Goal: Task Accomplishment & Management: Use online tool/utility

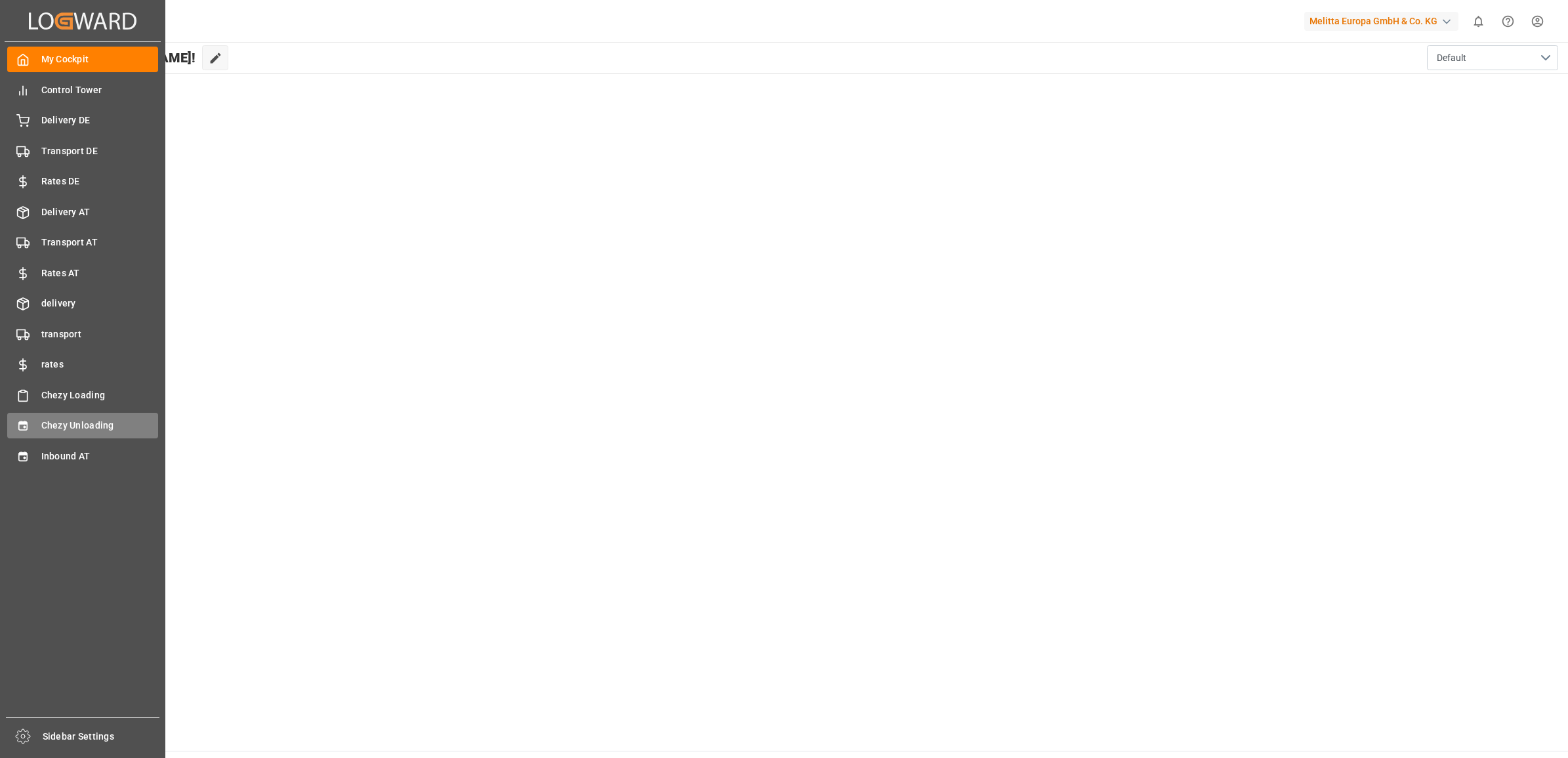
click at [27, 429] on icon at bounding box center [23, 426] width 13 height 13
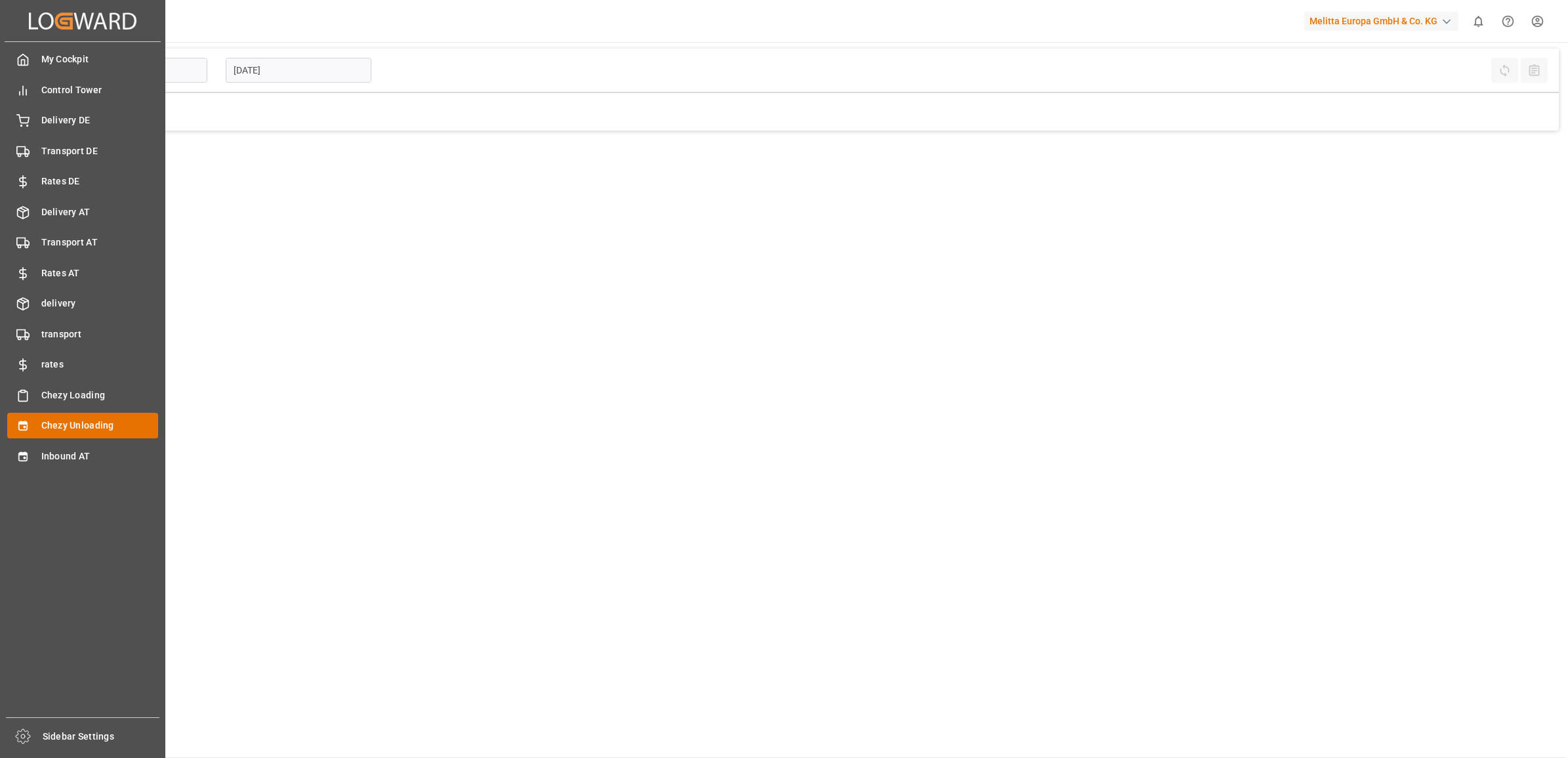
type input "Chezy Unloading"
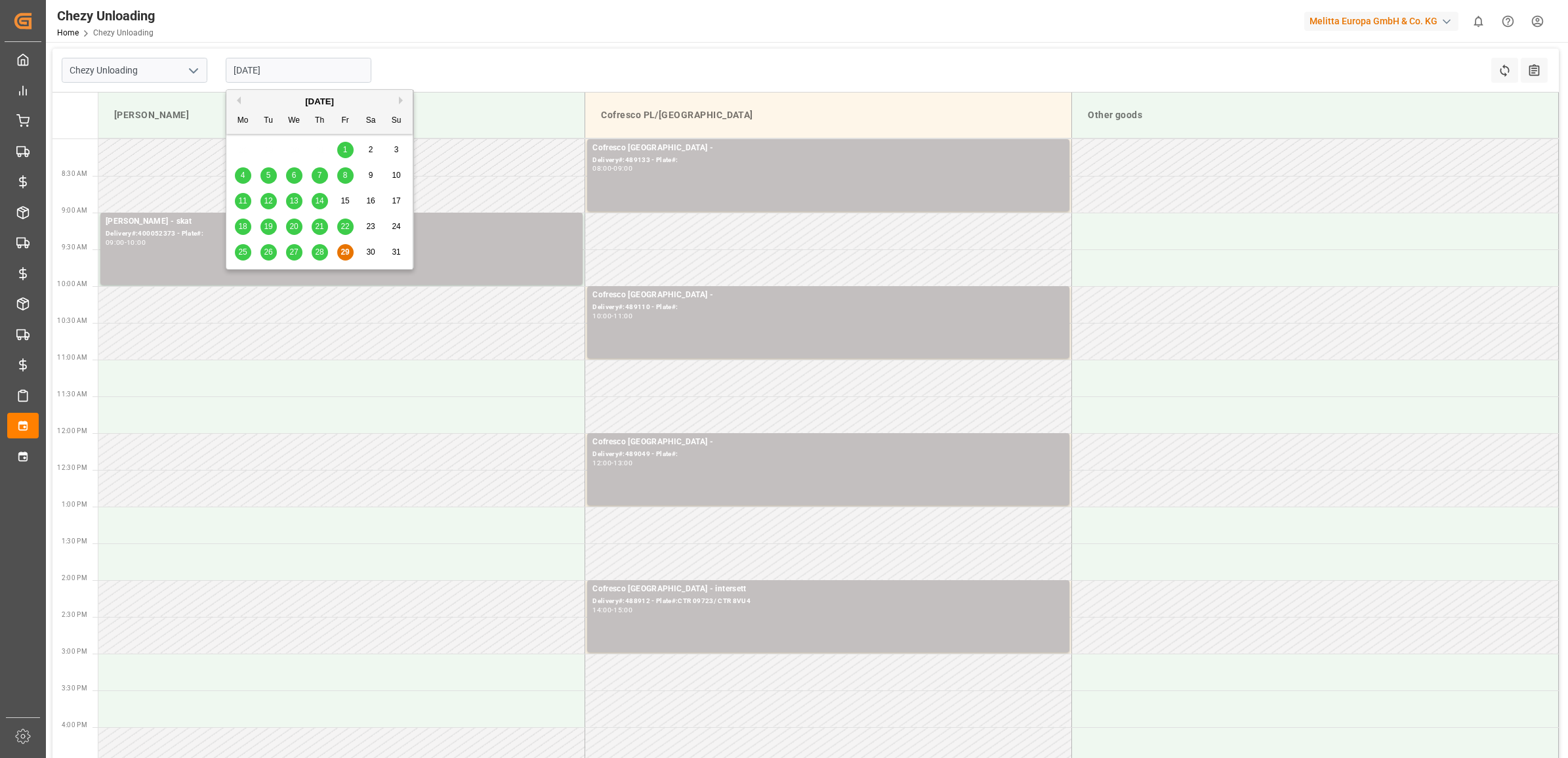
click at [306, 78] on input "[DATE]" at bounding box center [298, 70] width 145 height 25
click at [312, 254] on div "28" at bounding box center [320, 252] width 17 height 16
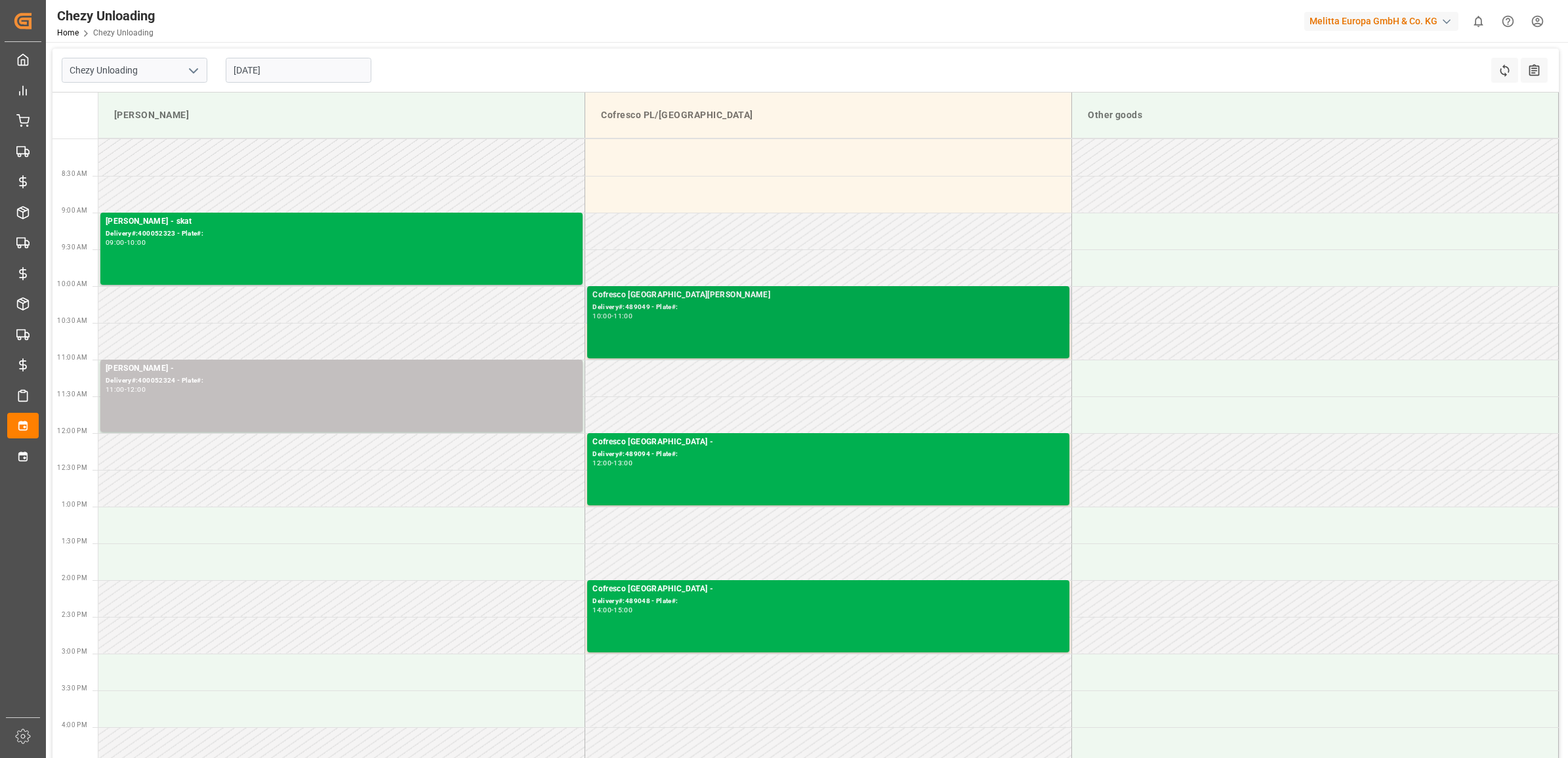
click at [750, 304] on div "Delivery#:489049 - Plate#:" at bounding box center [829, 307] width 472 height 11
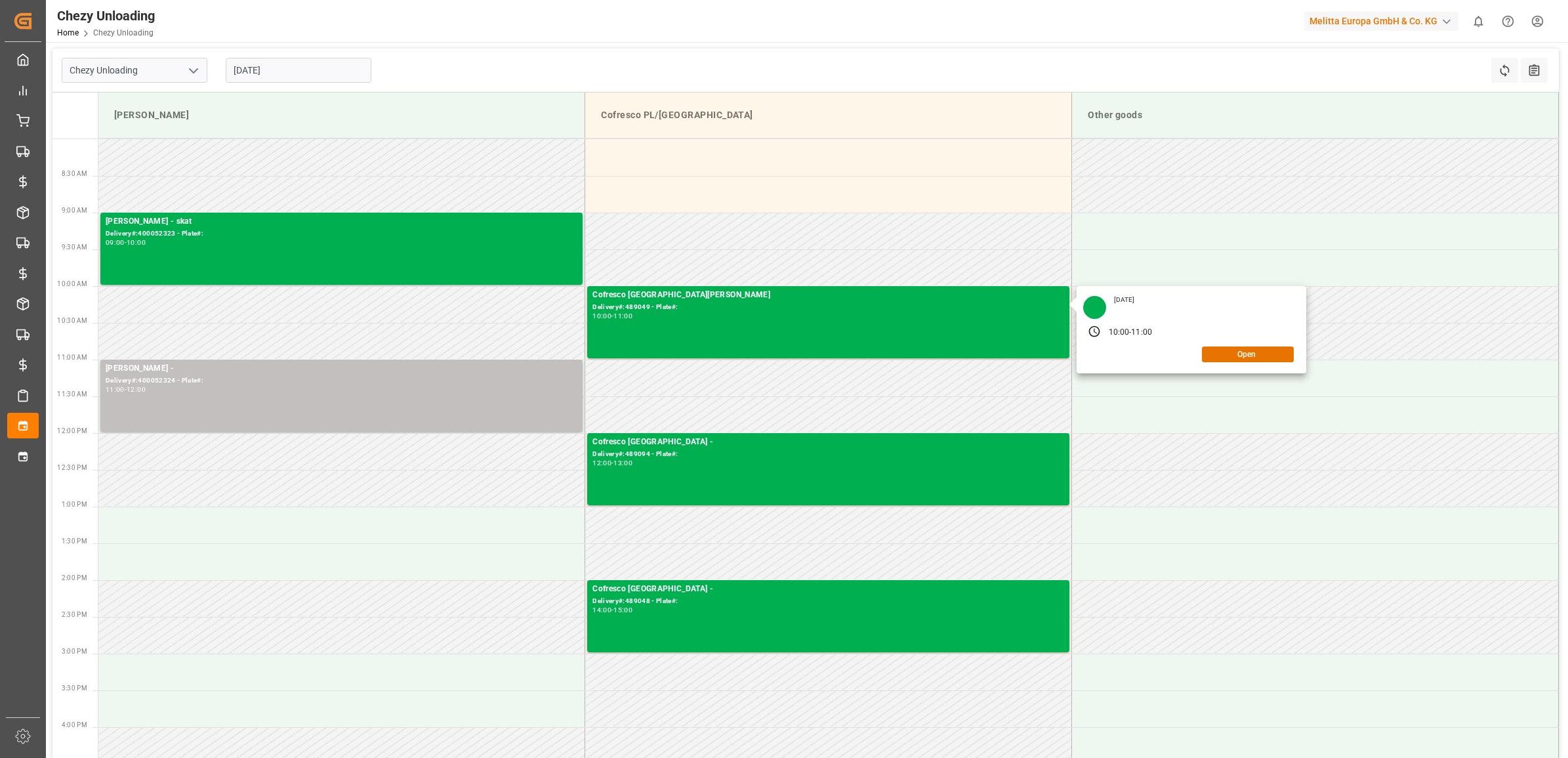
click at [287, 73] on input "[DATE]" at bounding box center [298, 70] width 145 height 25
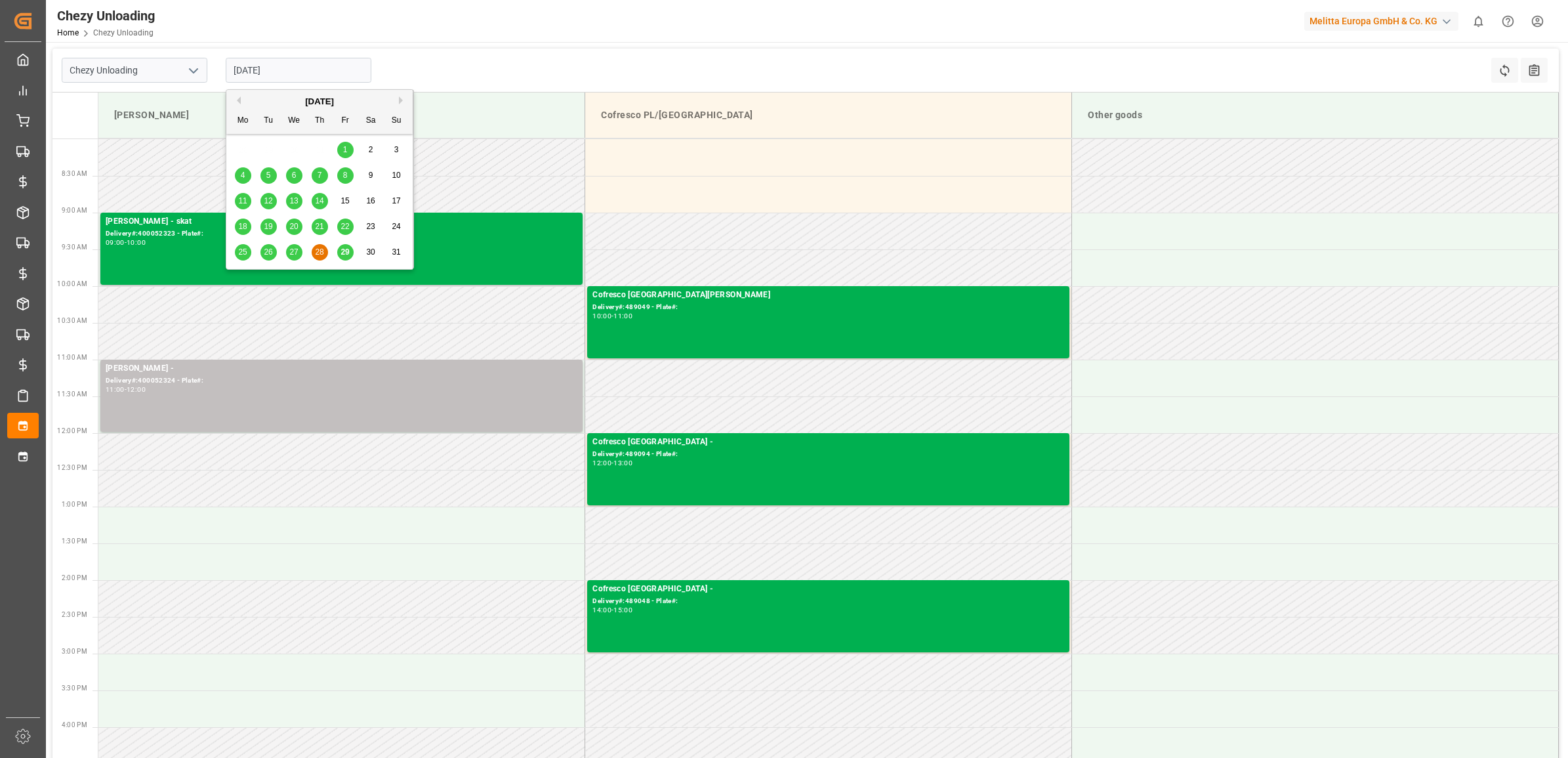
click at [401, 101] on button "Next Month" at bounding box center [403, 101] width 8 height 8
click at [241, 151] on span "1" at bounding box center [243, 149] width 5 height 9
type input "[DATE]"
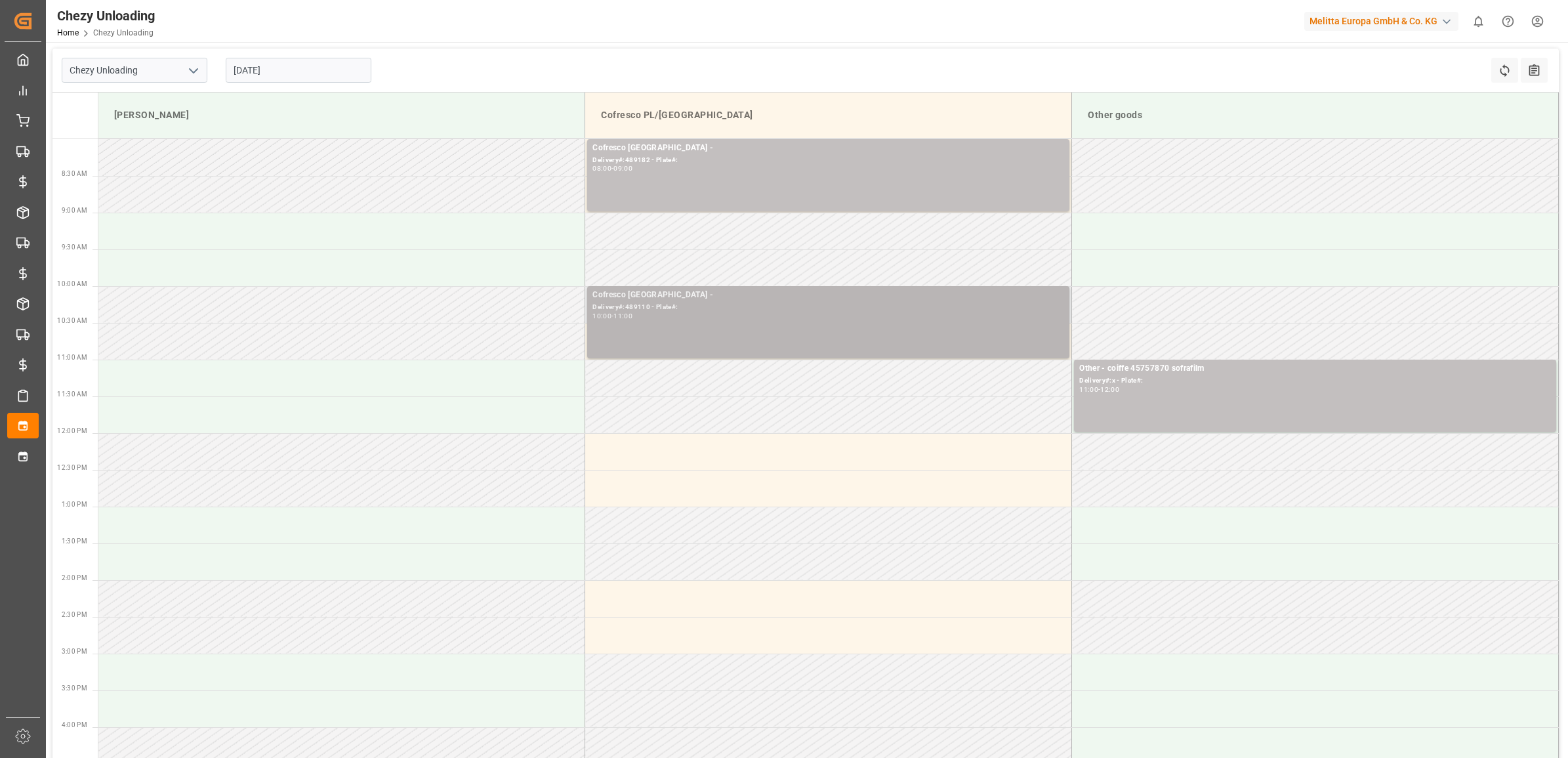
click at [747, 330] on div "Cofresco [GEOGRAPHIC_DATA] - Delivery#:489110 - Plate#: 10:00 - 11:00" at bounding box center [829, 322] width 472 height 67
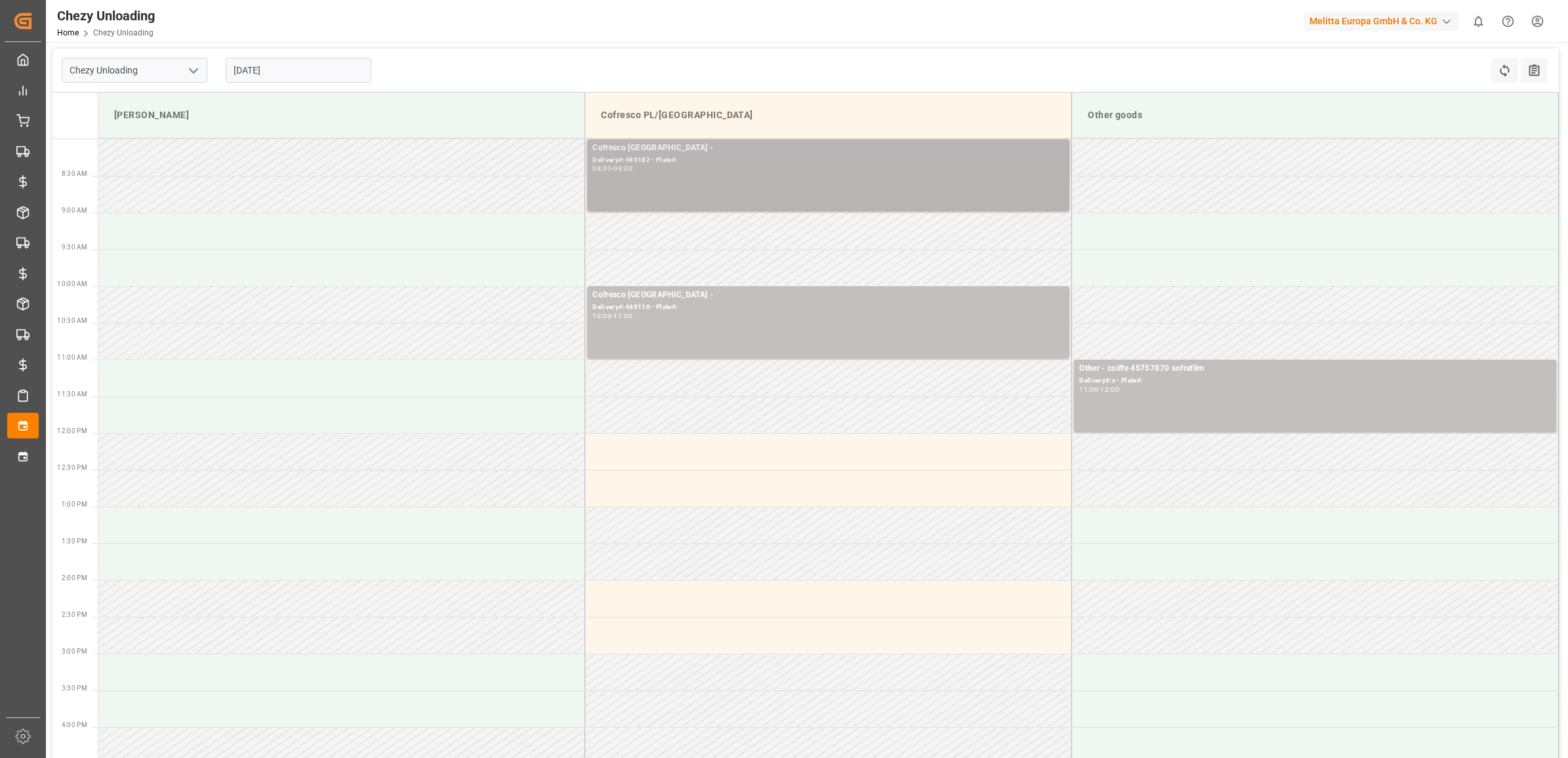
click at [801, 174] on div "Cofresco [GEOGRAPHIC_DATA] - Delivery#:489182 - Plate#: 08:00 - 09:00" at bounding box center [829, 175] width 472 height 67
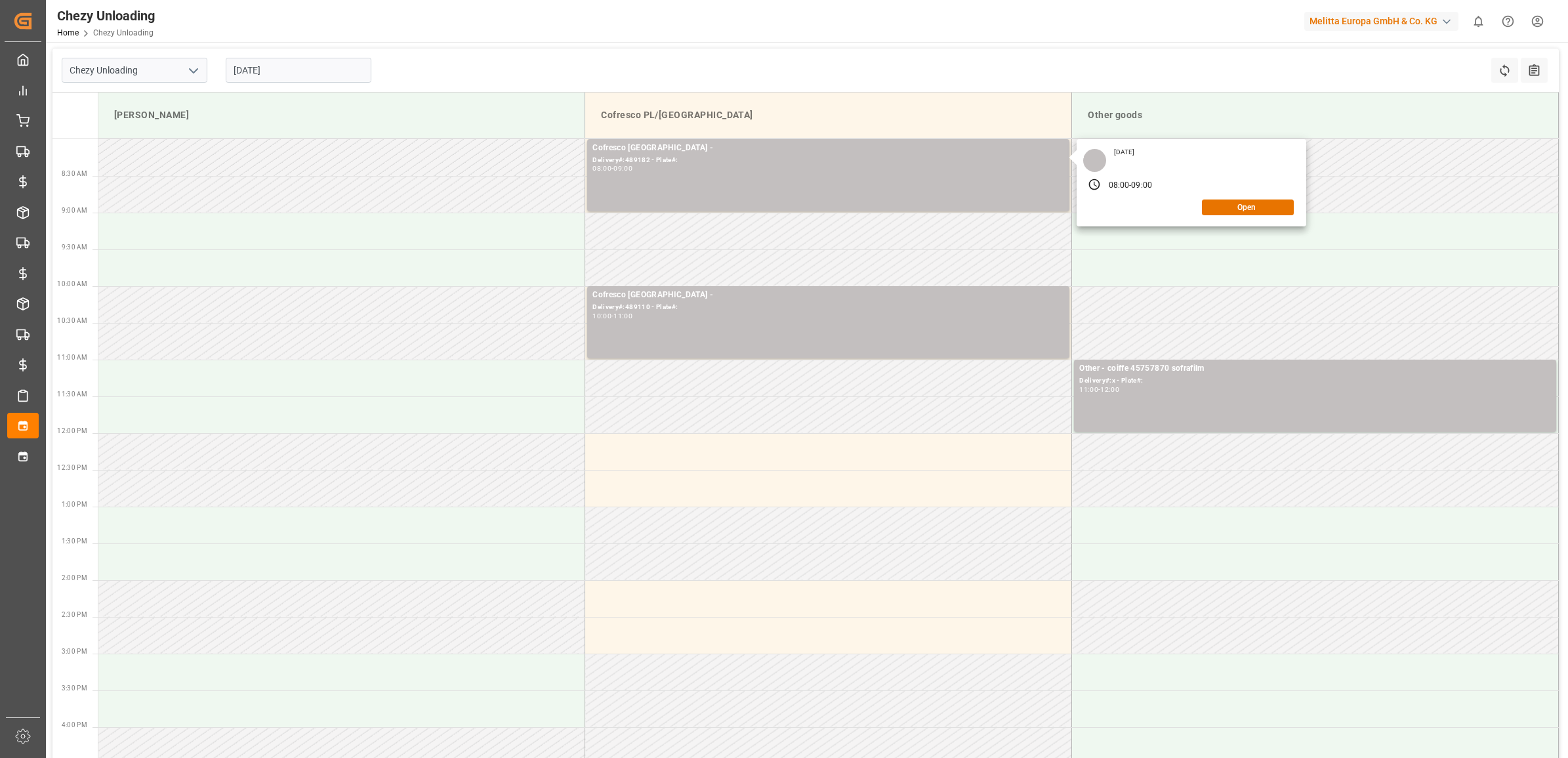
click at [1546, 24] on html "Created by potrace 1.15, written by [PERSON_NAME] [DATE]-[DATE] Created by potr…" at bounding box center [784, 379] width 1568 height 758
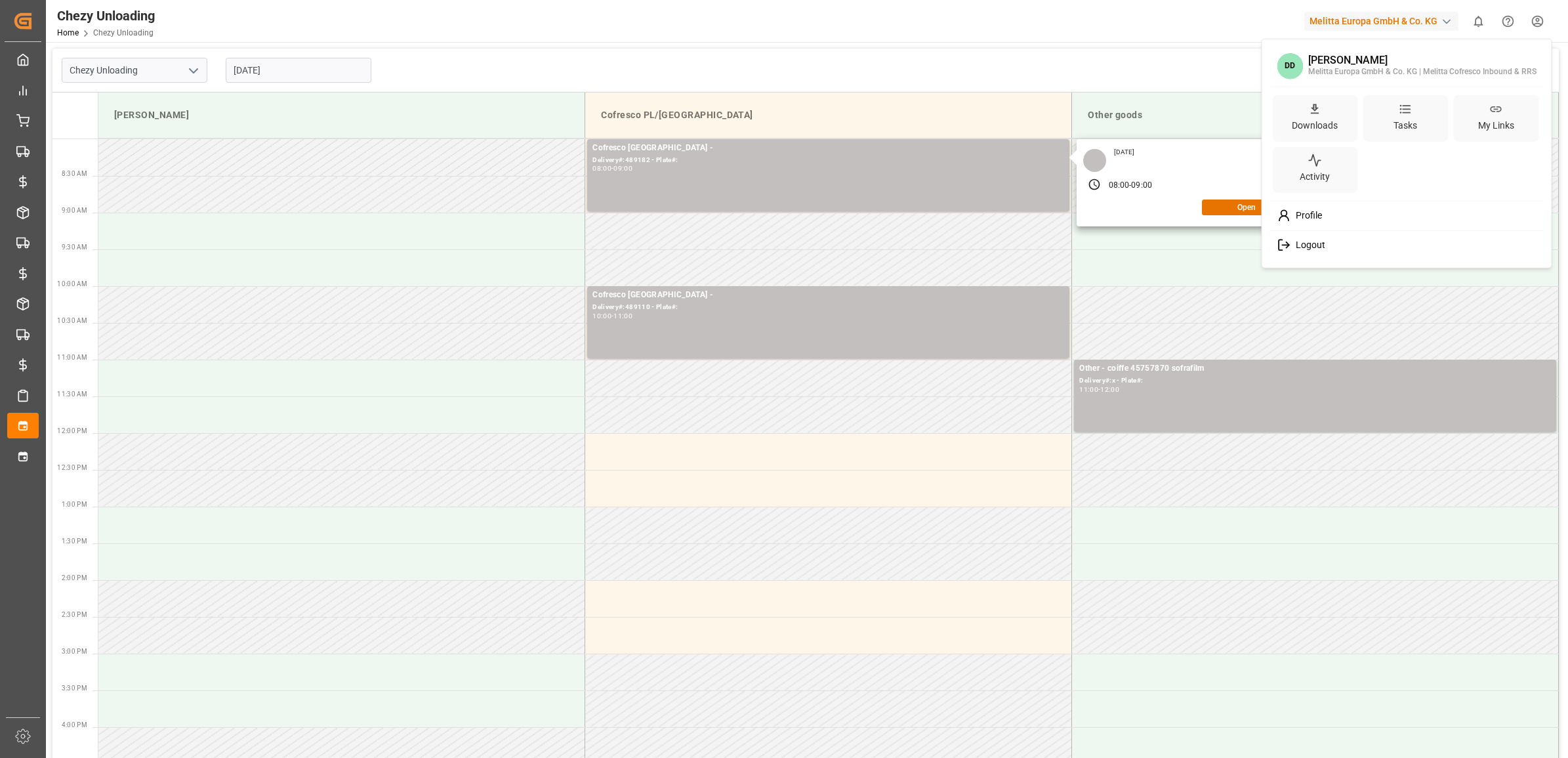
click at [1333, 249] on div "Logout" at bounding box center [1407, 245] width 269 height 24
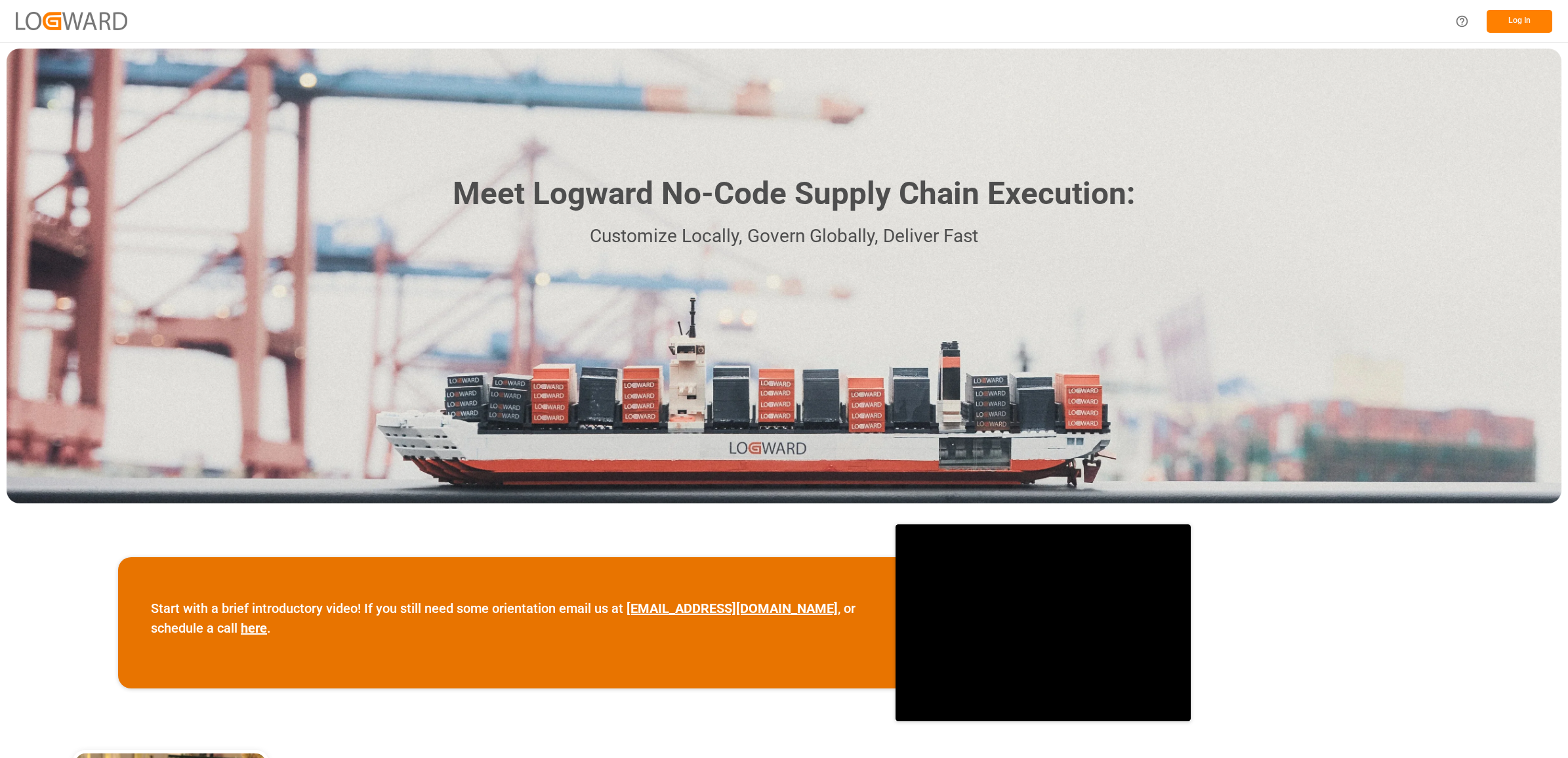
click at [1521, 18] on button "Log In" at bounding box center [1519, 21] width 65 height 23
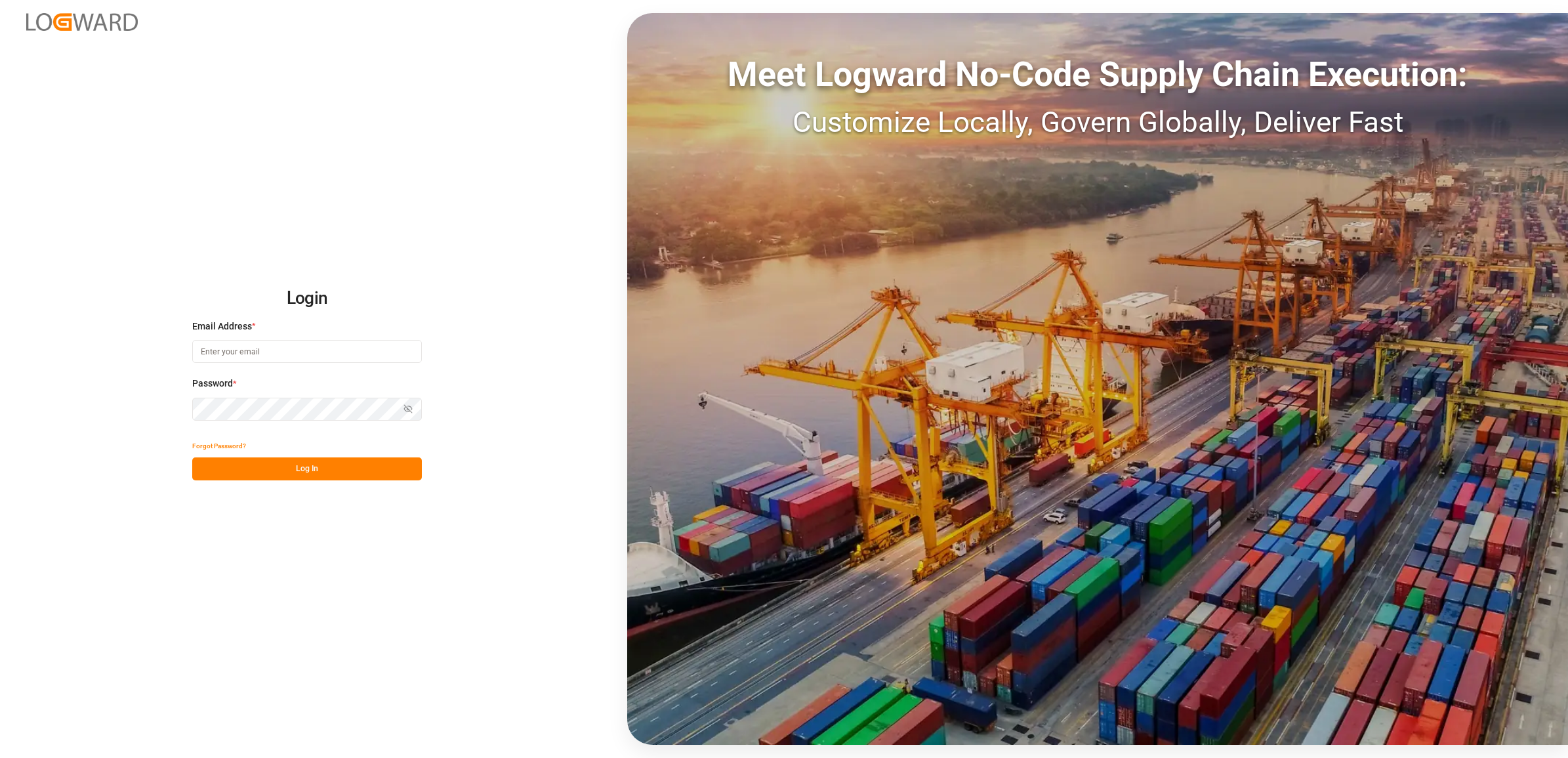
type input "[PERSON_NAME][EMAIL_ADDRESS][PERSON_NAME][DOMAIN_NAME]"
click at [296, 467] on button "Log In" at bounding box center [307, 469] width 230 height 23
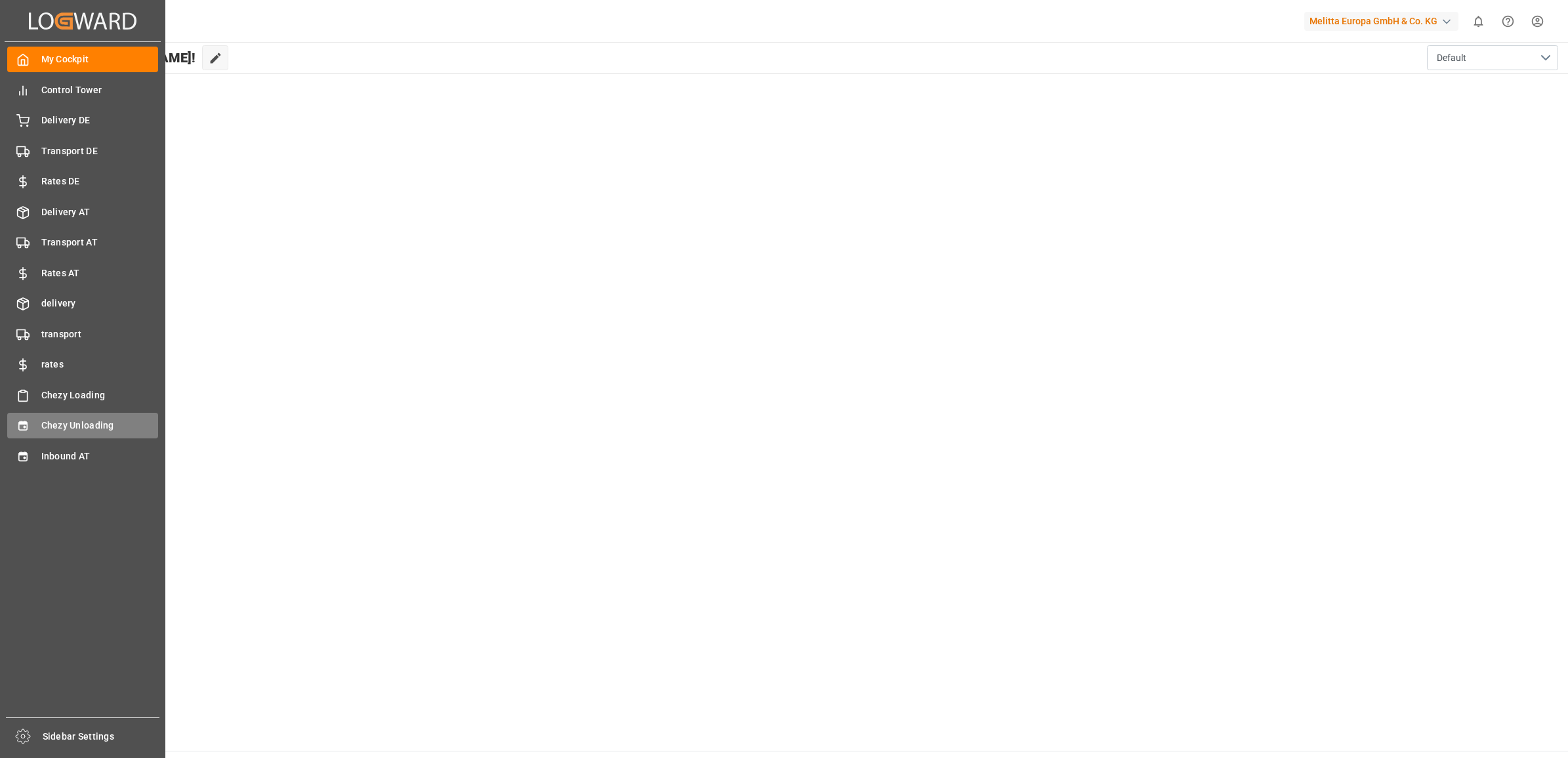
click at [30, 421] on div "Chezy Unloading Chezy Unloading" at bounding box center [82, 426] width 151 height 26
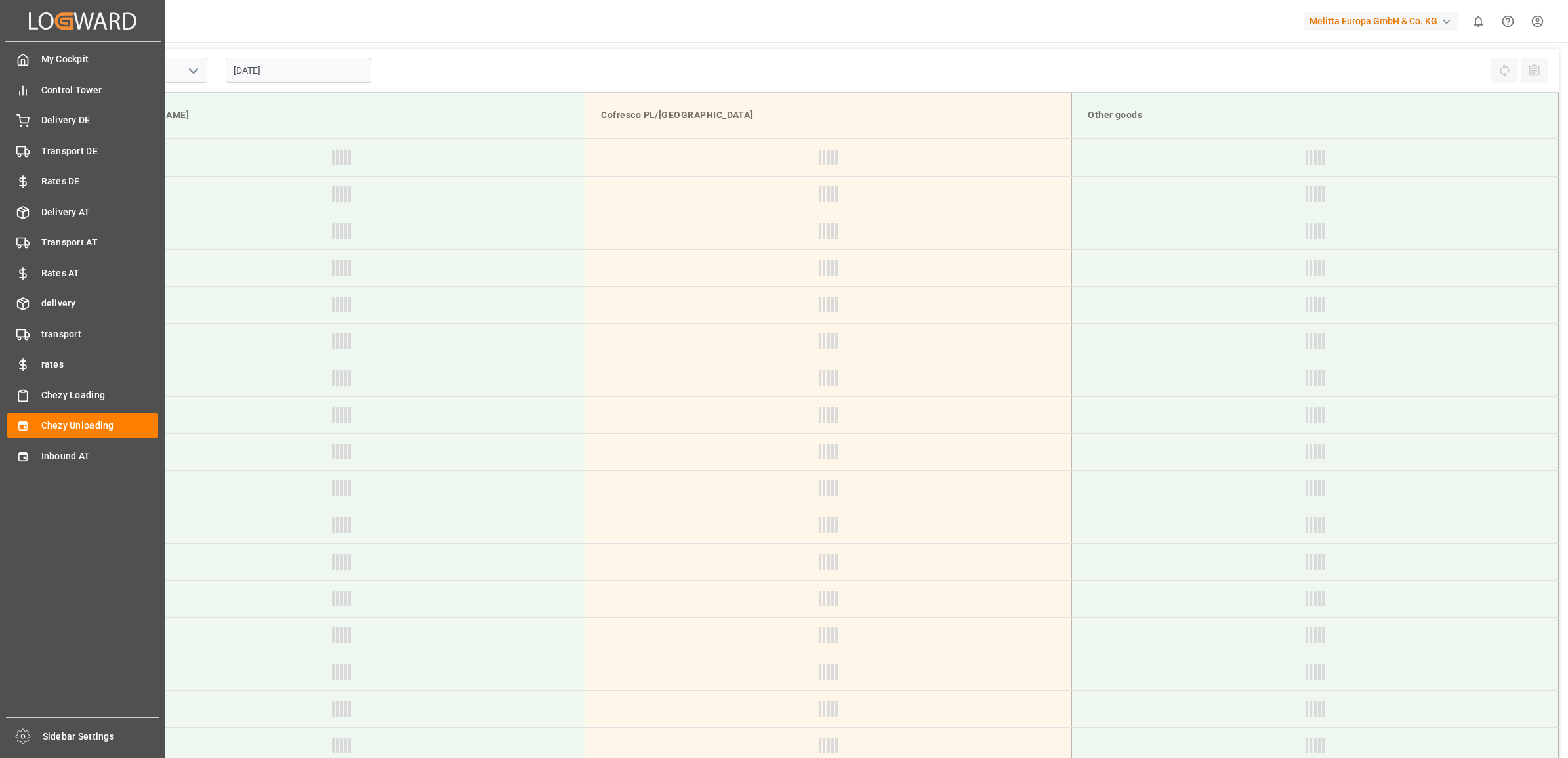
type input "Chezy Unloading"
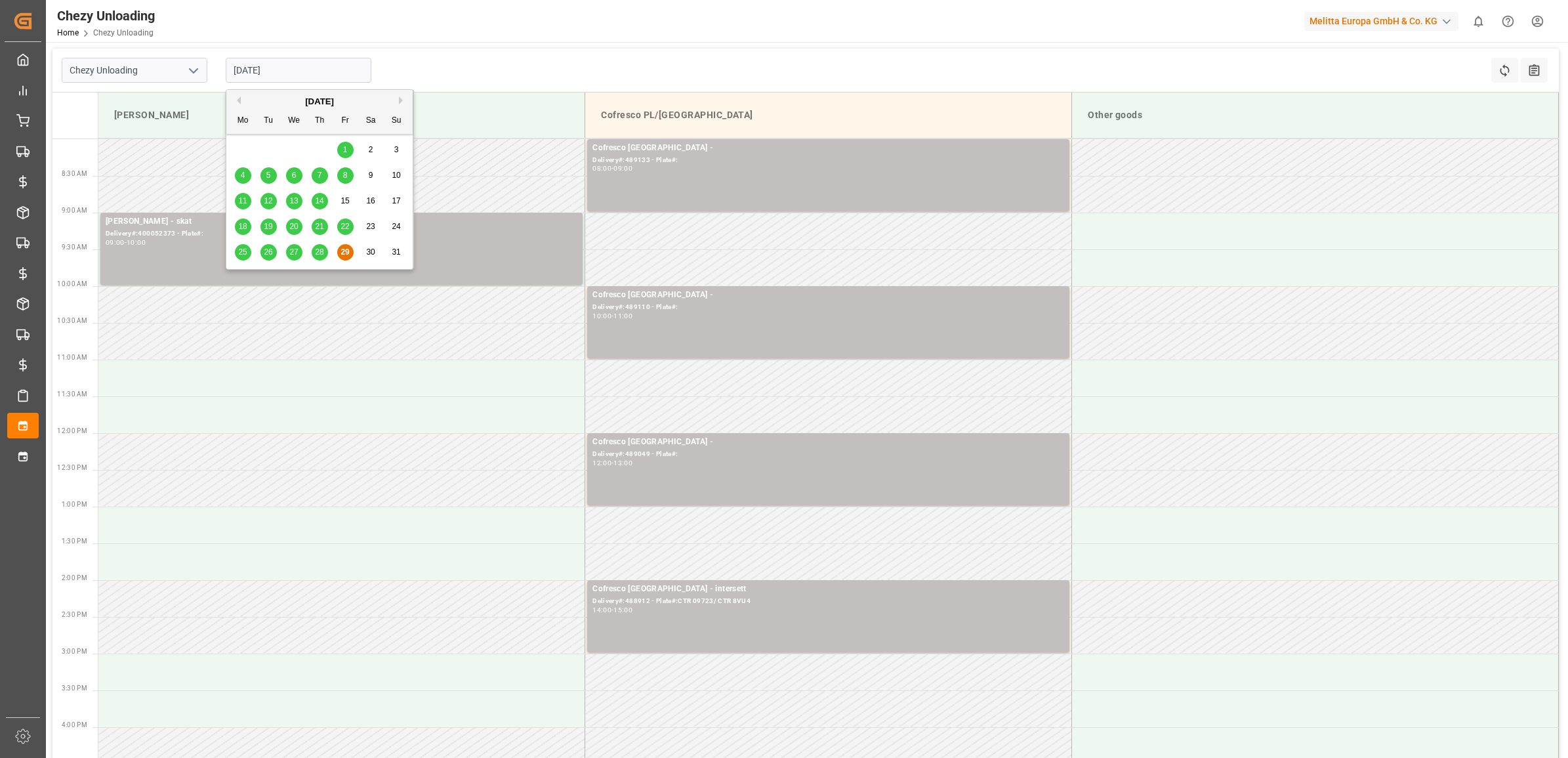
click at [271, 72] on input "[DATE]" at bounding box center [298, 70] width 145 height 25
click at [398, 101] on div "[DATE]" at bounding box center [319, 101] width 187 height 13
click at [401, 104] on button "Next Month" at bounding box center [403, 101] width 8 height 8
click at [246, 151] on div "1" at bounding box center [243, 150] width 17 height 16
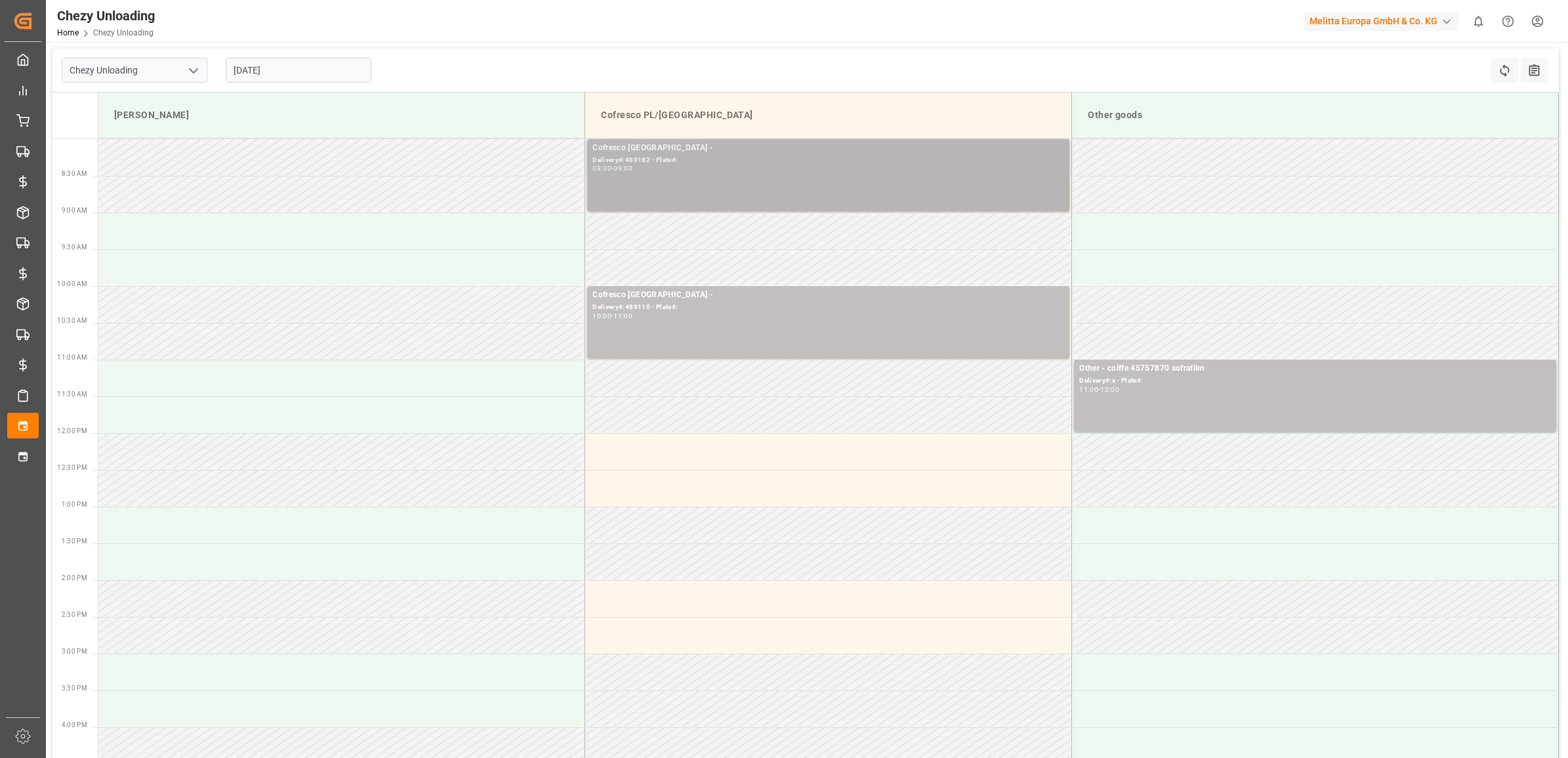
click at [687, 162] on div "Delivery#:489182 - Plate#:" at bounding box center [829, 160] width 472 height 11
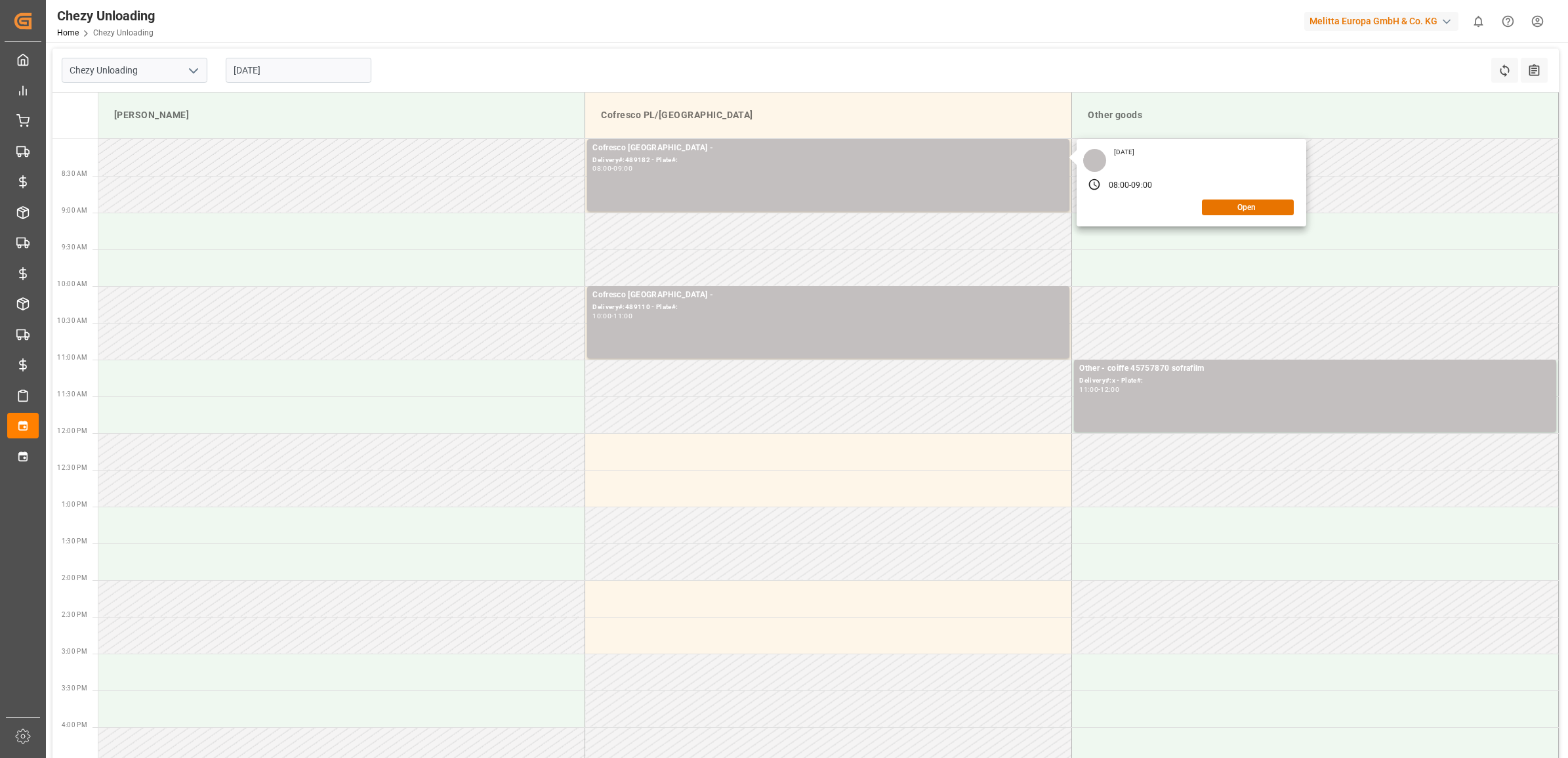
click at [277, 69] on input "[DATE]" at bounding box center [298, 70] width 145 height 25
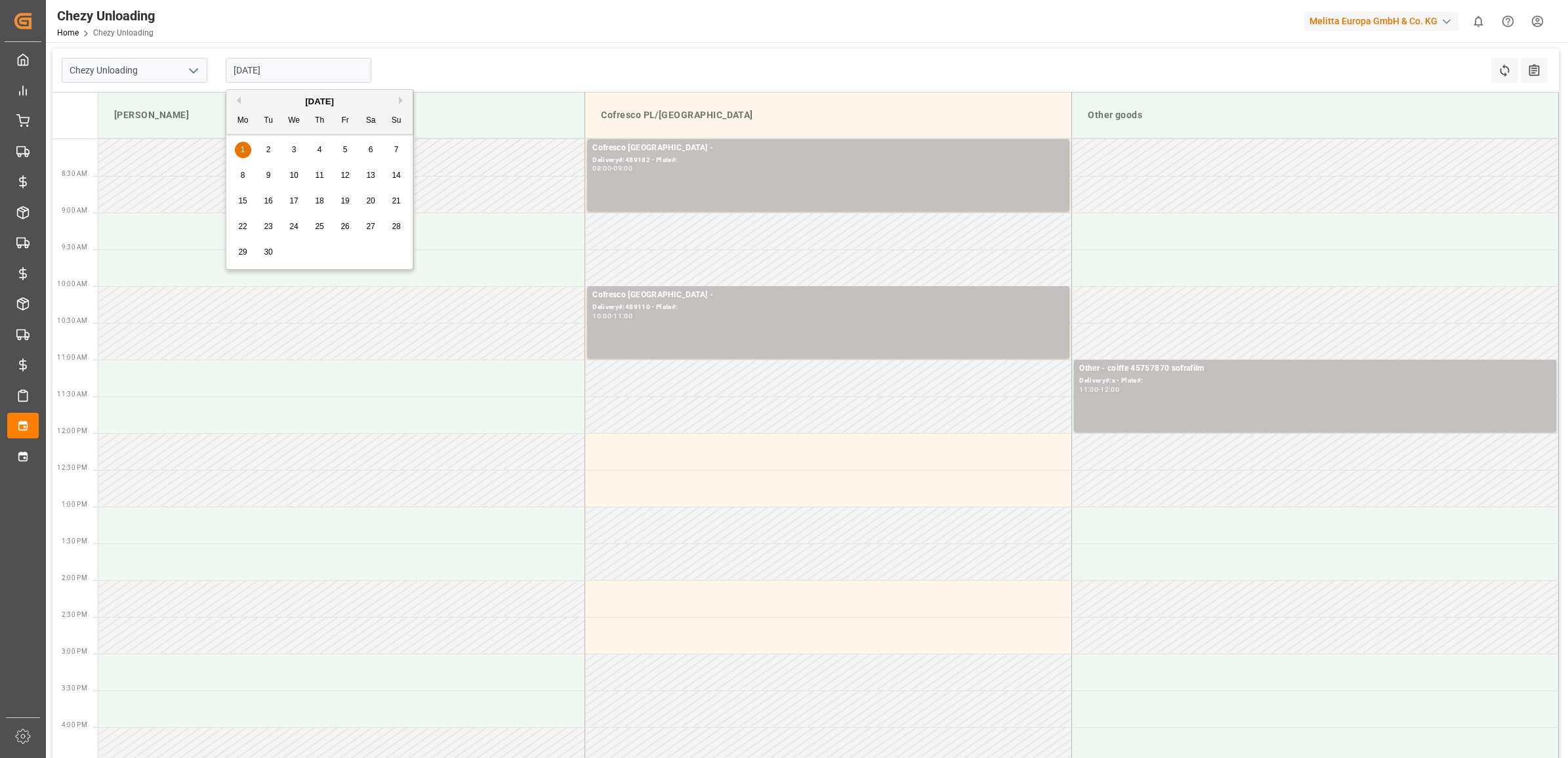
click at [243, 100] on div "[DATE]" at bounding box center [319, 101] width 187 height 13
click at [238, 100] on button "Previous Month" at bounding box center [237, 101] width 8 height 8
click at [351, 247] on div "29" at bounding box center [346, 252] width 17 height 16
type input "[DATE]"
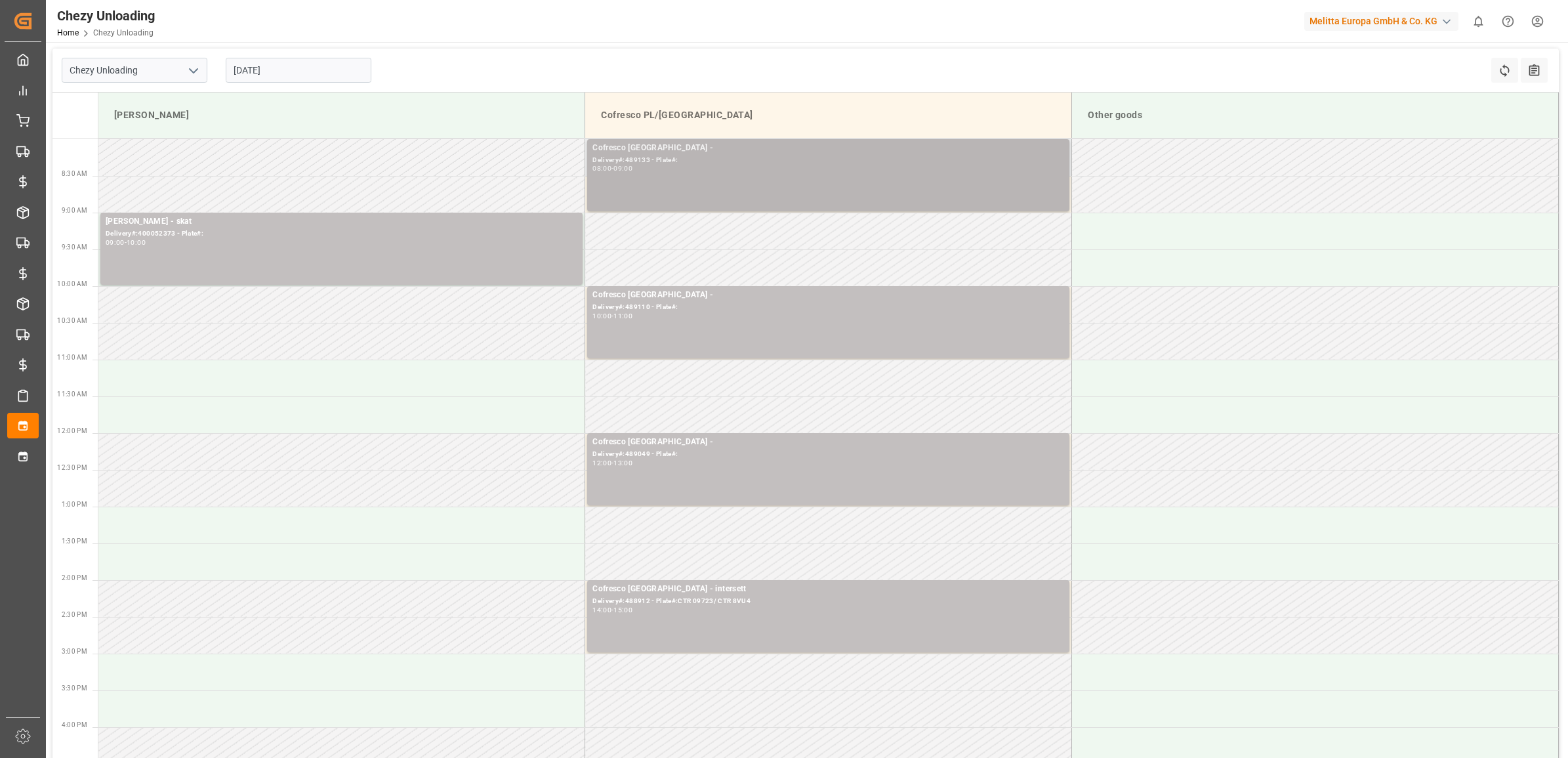
click at [667, 161] on div "Delivery#:489133 - Plate#:" at bounding box center [829, 160] width 472 height 11
